Goal: Information Seeking & Learning: Learn about a topic

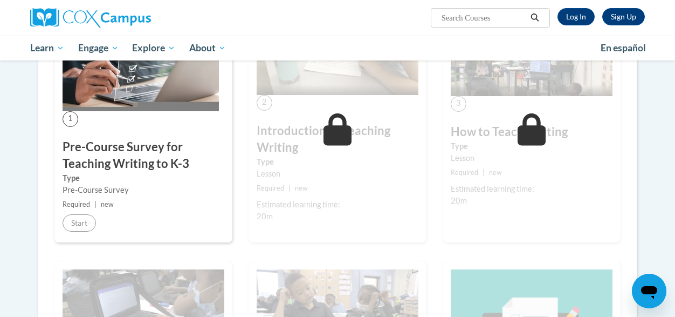
scroll to position [251, 0]
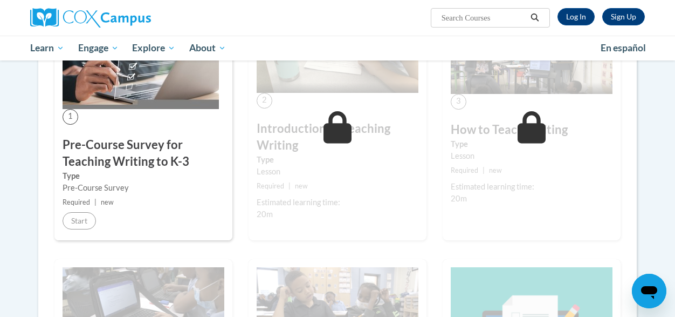
click at [96, 218] on div "1 Pre-Course Survey for Teaching Writing to K-3 Type Pre-Course Survey Required…" at bounding box center [143, 118] width 178 height 244
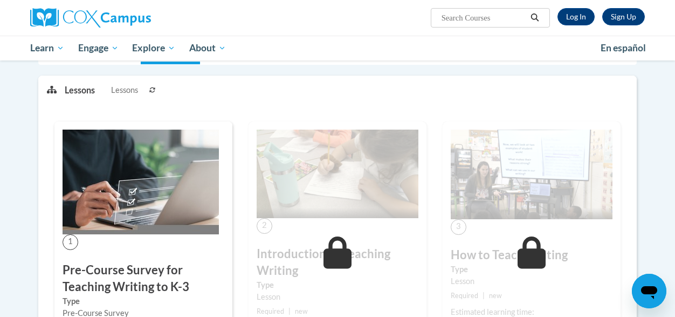
scroll to position [0, 0]
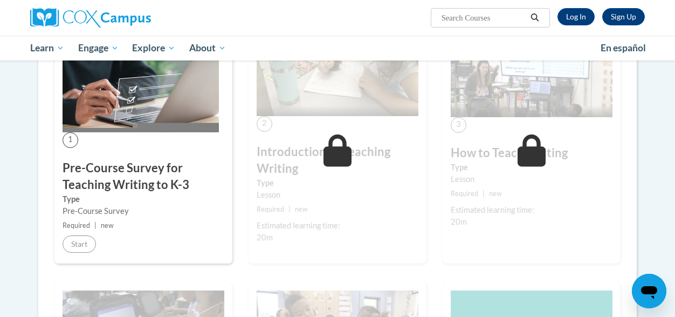
scroll to position [199, 0]
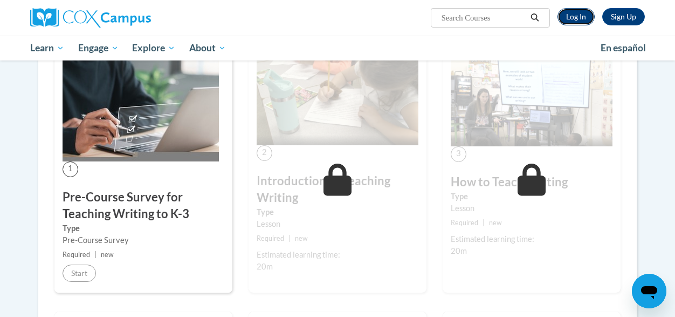
click at [571, 22] on link "Log In" at bounding box center [576, 16] width 37 height 17
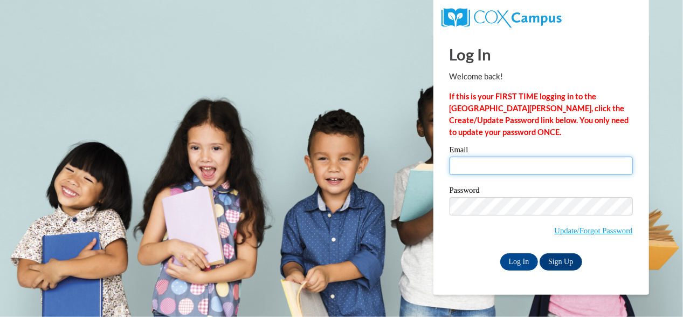
click at [497, 164] on input "Email" at bounding box center [541, 165] width 183 height 18
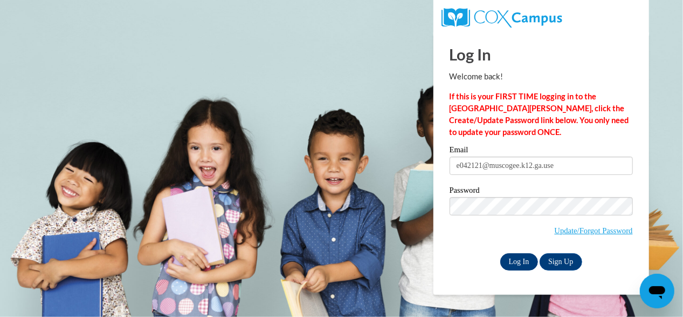
type input "e042121@muscogee.k12.ga.us"
click at [529, 254] on input "Log In" at bounding box center [520, 261] width 38 height 17
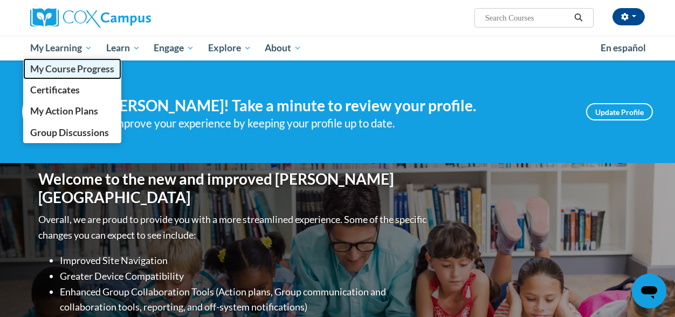
click at [76, 75] on link "My Course Progress" at bounding box center [72, 68] width 98 height 21
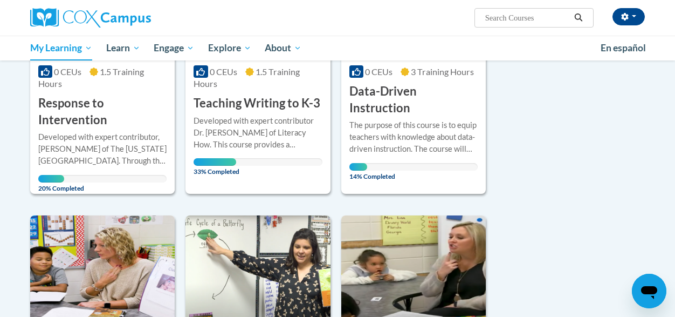
scroll to position [283, 0]
click at [114, 126] on h3 "Response to Intervention" at bounding box center [102, 111] width 128 height 33
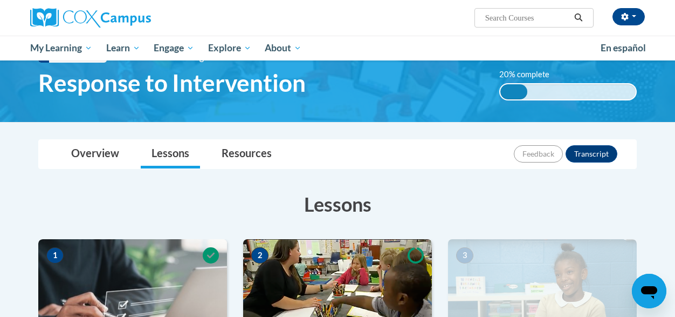
scroll to position [42, 0]
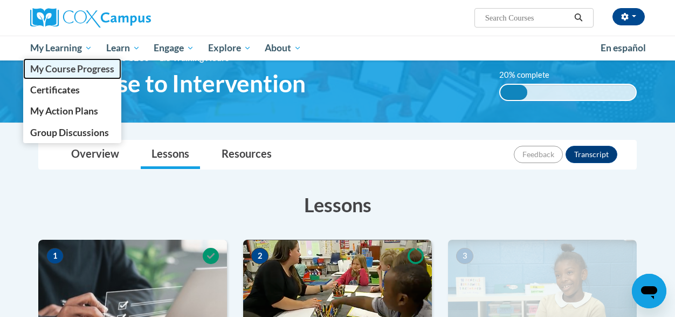
click at [64, 76] on link "My Course Progress" at bounding box center [72, 68] width 98 height 21
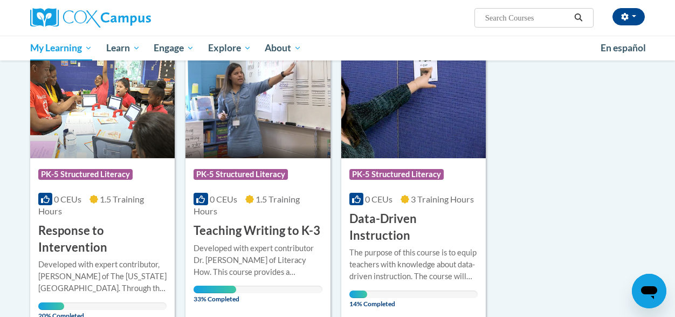
scroll to position [156, 0]
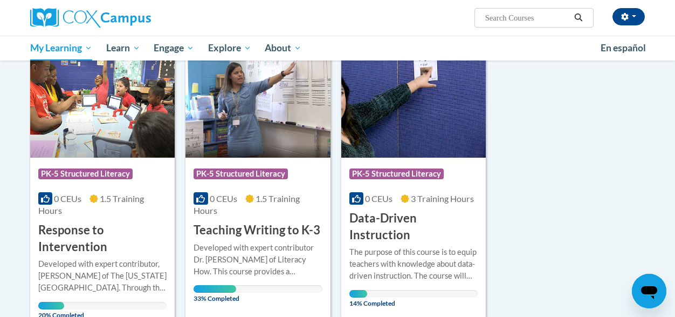
click at [242, 226] on h3 "Teaching Writing to K-3" at bounding box center [257, 230] width 127 height 17
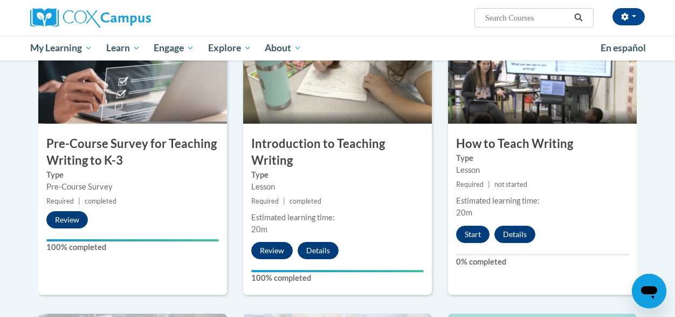
scroll to position [281, 0]
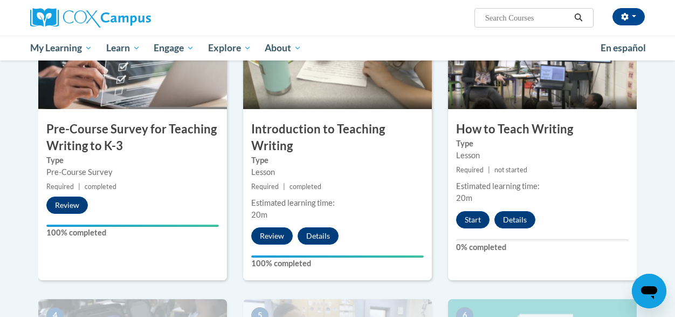
click at [588, 207] on div "3 How to Teach Writing Type Lesson Required | not started Estimated learning ti…" at bounding box center [542, 140] width 189 height 279
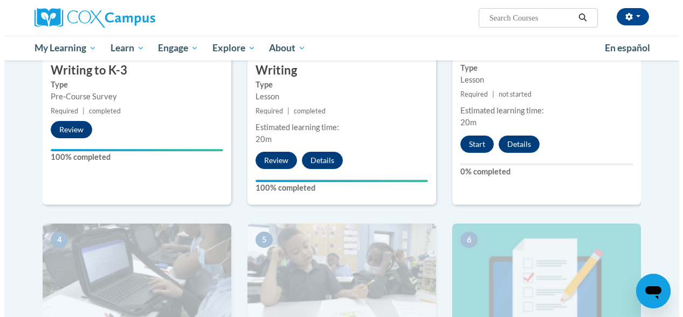
scroll to position [327, 0]
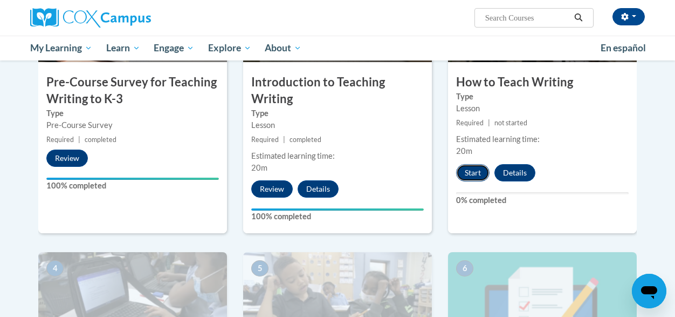
click at [476, 168] on button "Start" at bounding box center [472, 172] width 33 height 17
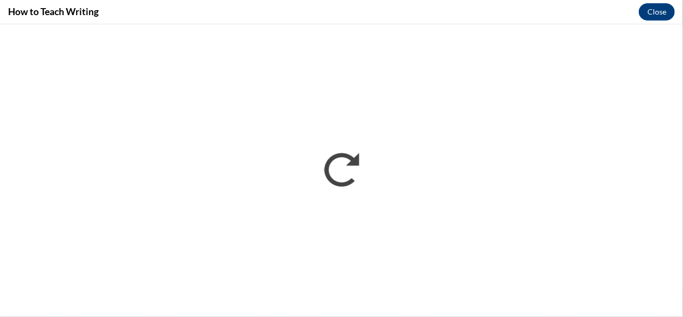
scroll to position [0, 0]
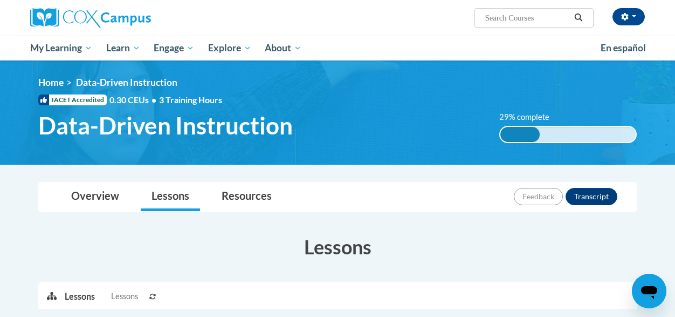
scroll to position [117, 0]
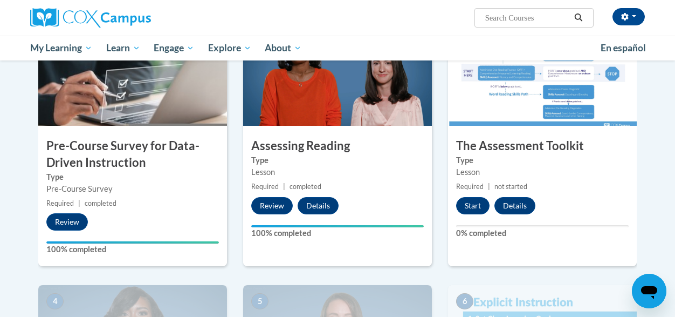
click at [224, 189] on div "Type Pre-Course Survey" at bounding box center [132, 183] width 189 height 24
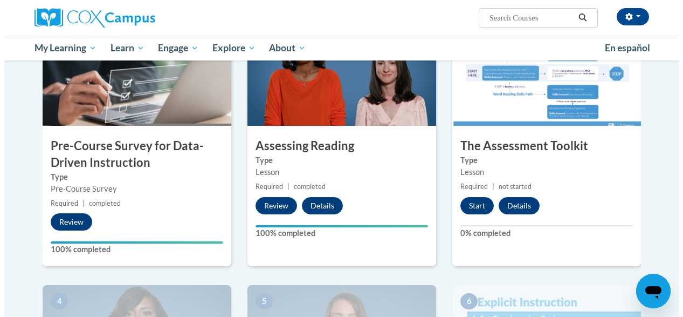
scroll to position [250, 0]
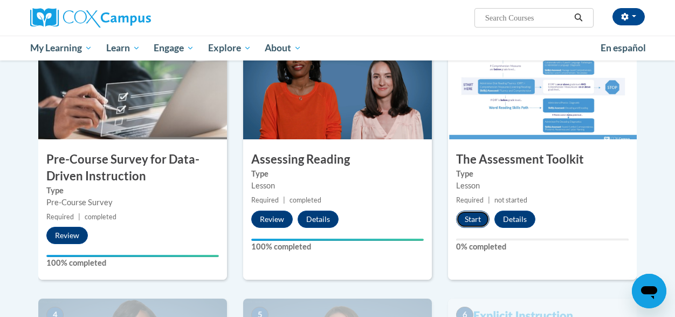
click at [466, 225] on button "Start" at bounding box center [472, 218] width 33 height 17
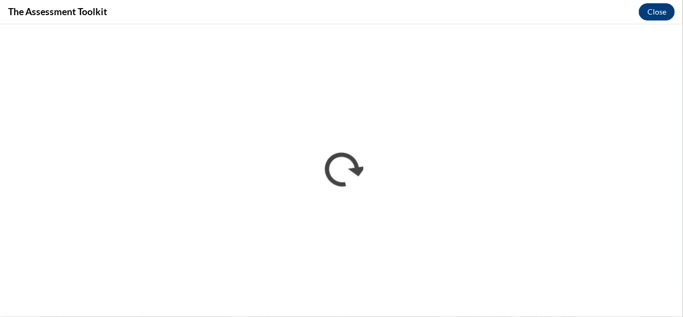
scroll to position [0, 0]
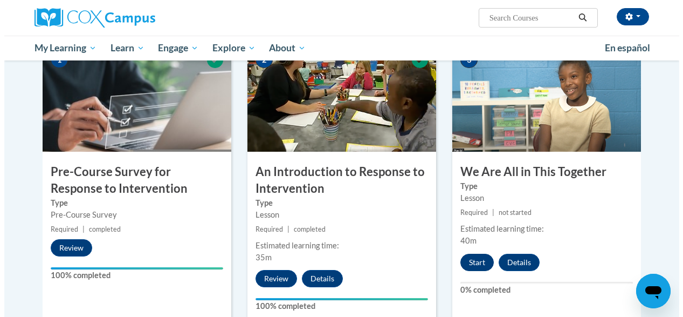
scroll to position [237, 0]
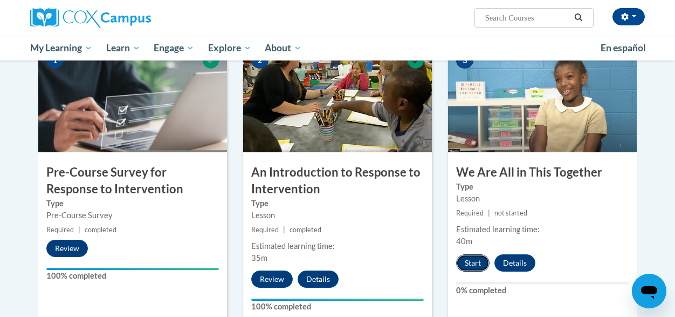
click at [477, 258] on button "Start" at bounding box center [472, 262] width 33 height 17
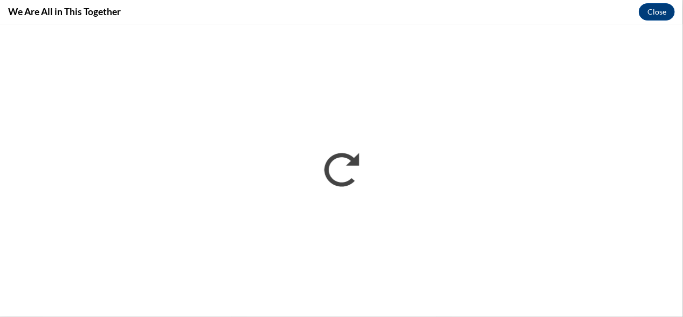
scroll to position [0, 0]
